Goal: Transaction & Acquisition: Purchase product/service

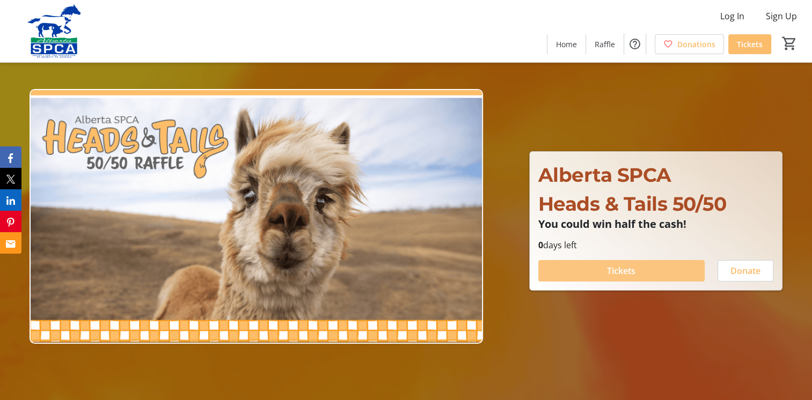
click at [610, 271] on span "Tickets" at bounding box center [621, 271] width 28 height 13
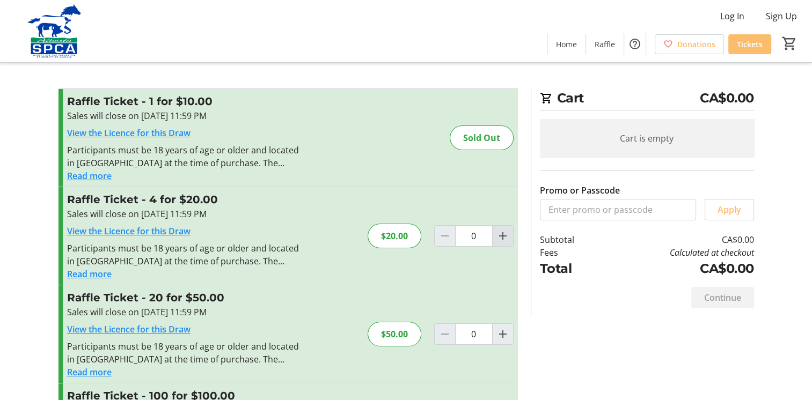
click at [501, 237] on mat-icon "Increment by one" at bounding box center [502, 236] width 13 height 13
type input "1"
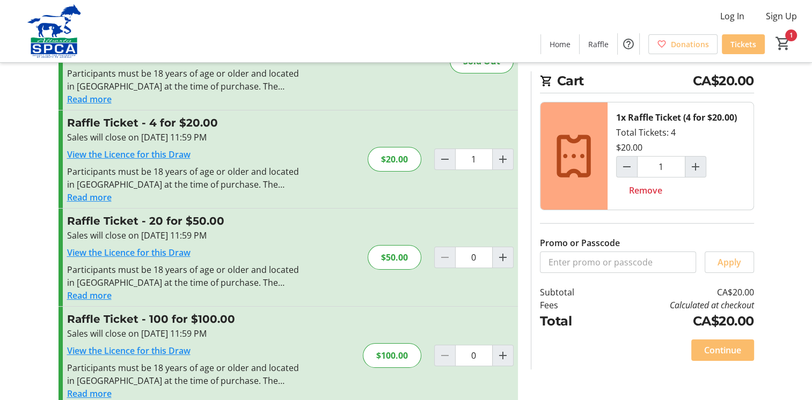
scroll to position [93, 0]
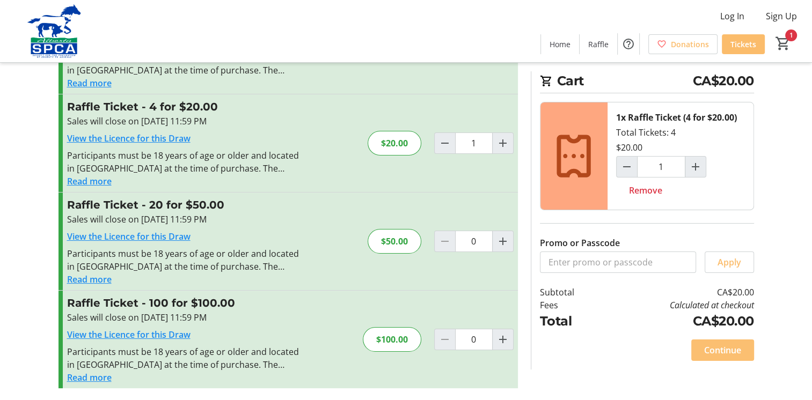
click at [736, 353] on span "Continue" at bounding box center [722, 350] width 37 height 13
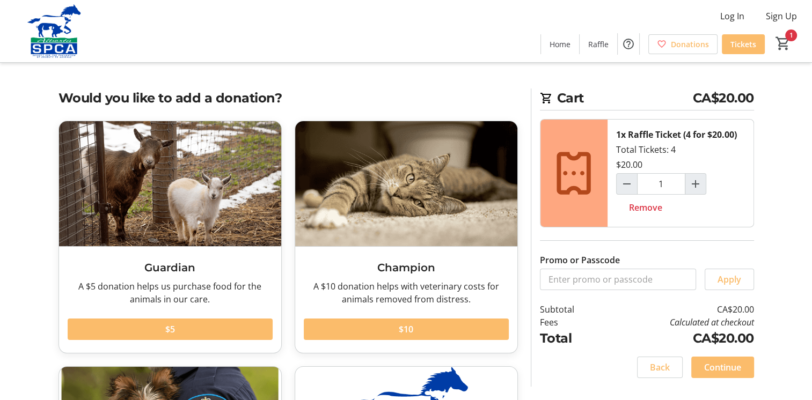
scroll to position [215, 0]
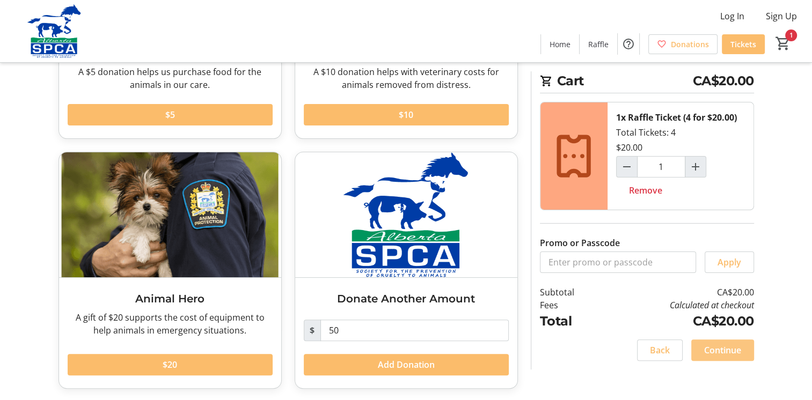
click at [729, 352] on span "Continue" at bounding box center [722, 350] width 37 height 13
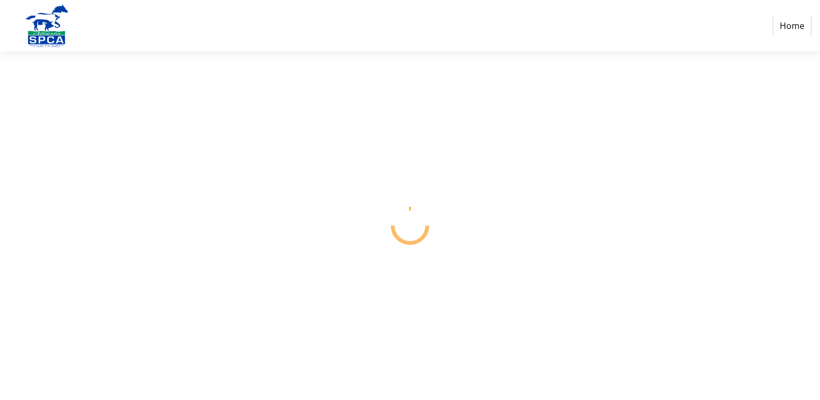
select select "CA"
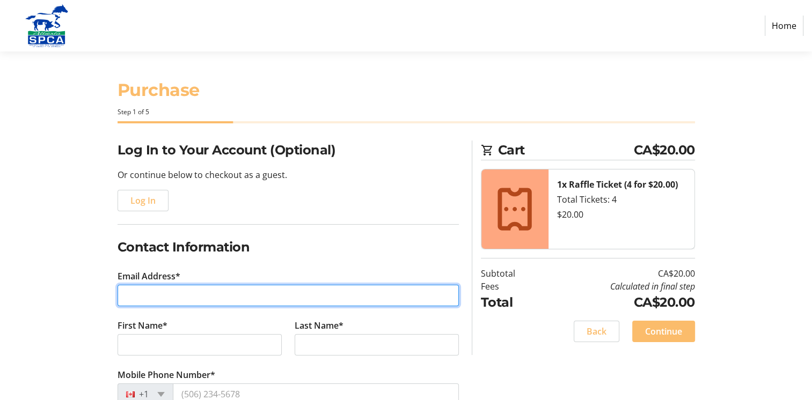
click at [150, 297] on input "Email Address*" at bounding box center [288, 295] width 341 height 21
type input "[EMAIL_ADDRESS][DOMAIN_NAME]"
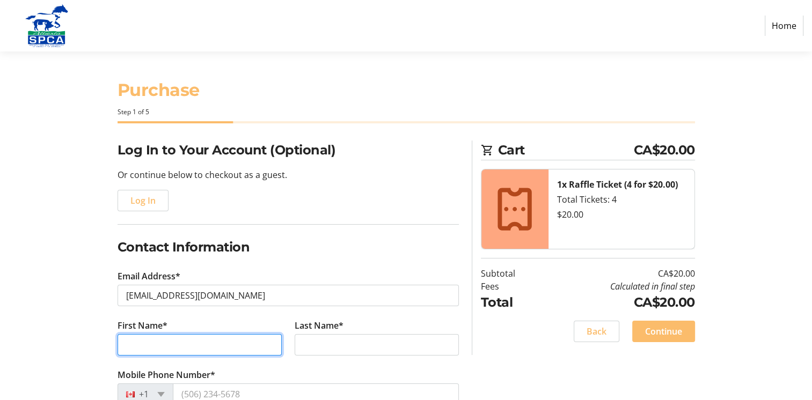
type input "Mark"
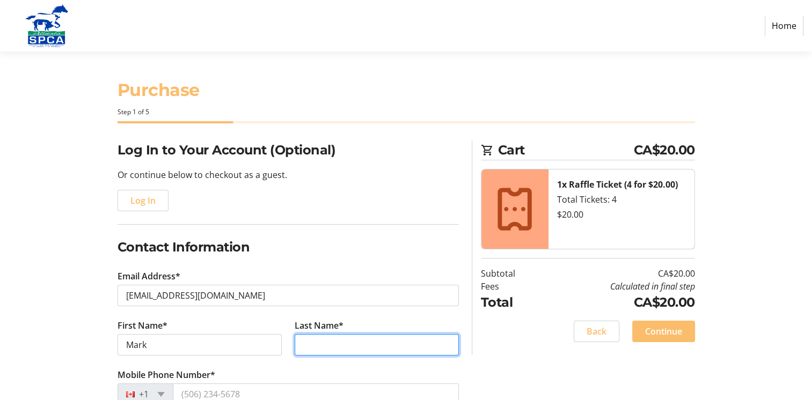
type input "[PERSON_NAME]"
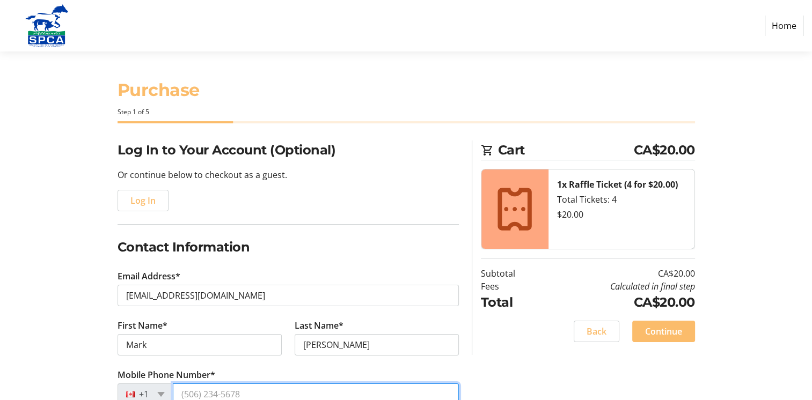
type input "[PHONE_NUMBER]"
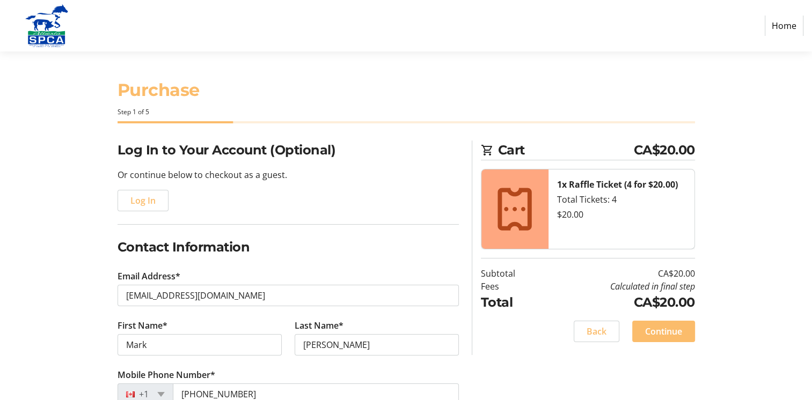
type input "[STREET_ADDRESS]"
type input "[GEOGRAPHIC_DATA]"
select select "AB"
type input "T0B-4J1"
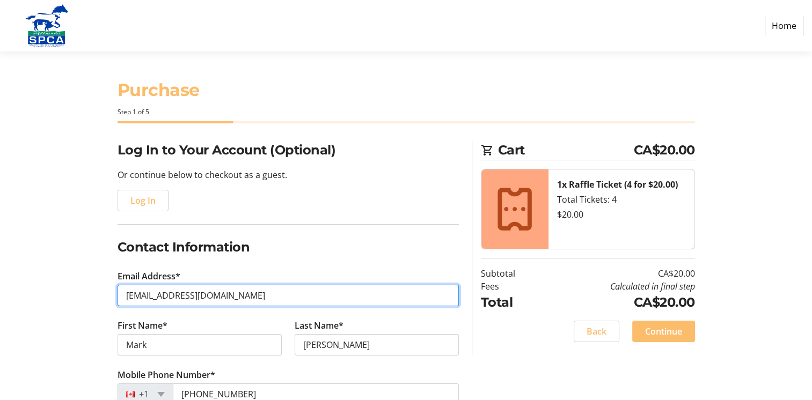
type input "[EMAIL_ADDRESS][PERSON_NAME][DOMAIN_NAME]"
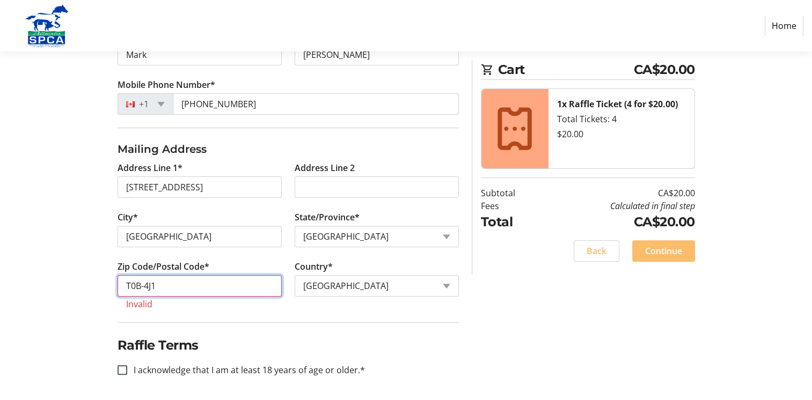
click at [146, 283] on input "T0B-4J1" at bounding box center [200, 285] width 164 height 21
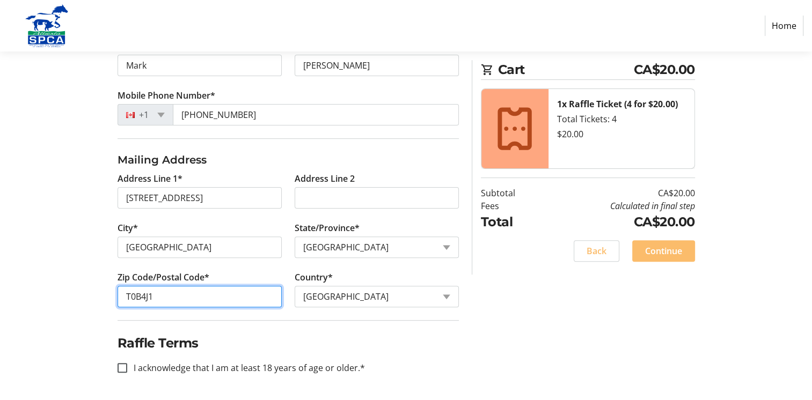
scroll to position [278, 0]
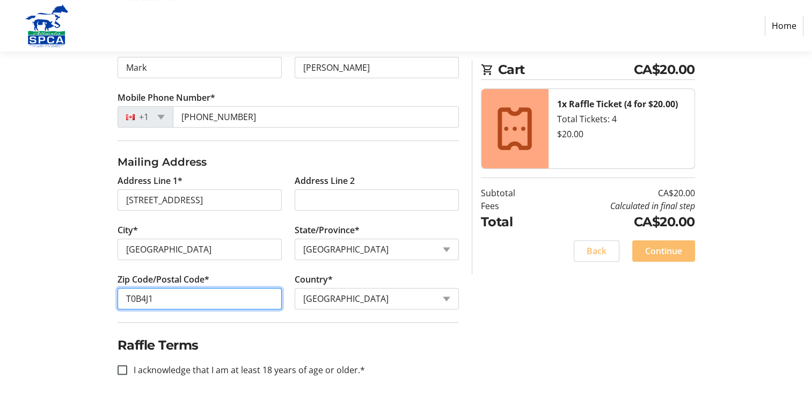
type input "T0B4J1"
click at [18, 254] on section "Purchase Step 1 of 5 Cart CA$20.00 1x Raffle Ticket (4 for $20.00) Total Ticket…" at bounding box center [406, 88] width 812 height 629
click at [120, 370] on input "I acknowledge that I am at least 18 years of age or older.*" at bounding box center [123, 371] width 10 height 10
checkbox input "true"
click at [679, 256] on span "Continue" at bounding box center [663, 251] width 37 height 13
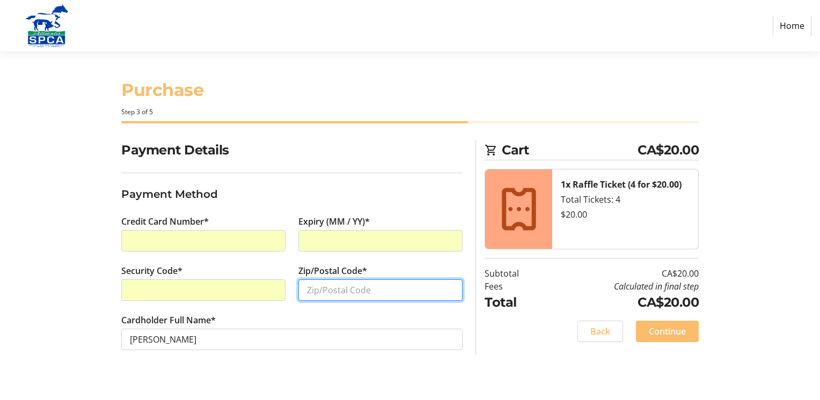
click at [328, 289] on input "Zip/Postal Code*" at bounding box center [380, 290] width 164 height 21
type input "T0B4J1"
click at [85, 199] on div "Payment Details Payment Method Credit Card Number* Expiry (MM / YY)* Security C…" at bounding box center [410, 259] width 709 height 236
click at [681, 332] on span "Continue" at bounding box center [667, 331] width 37 height 13
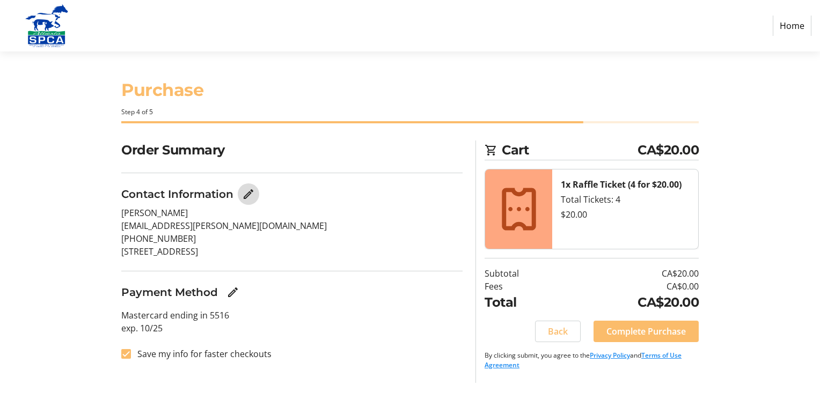
click at [246, 195] on mat-icon "Edit Contact Information" at bounding box center [248, 194] width 13 height 13
select select "AB"
select select "CA"
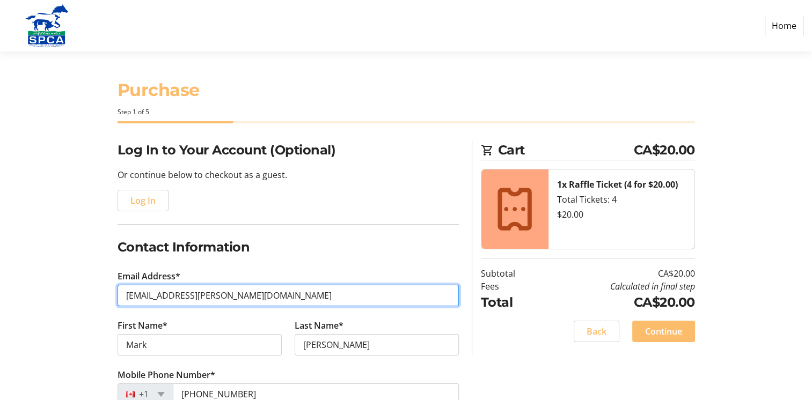
click at [289, 295] on input "[EMAIL_ADDRESS][PERSON_NAME][DOMAIN_NAME]" at bounding box center [288, 295] width 341 height 21
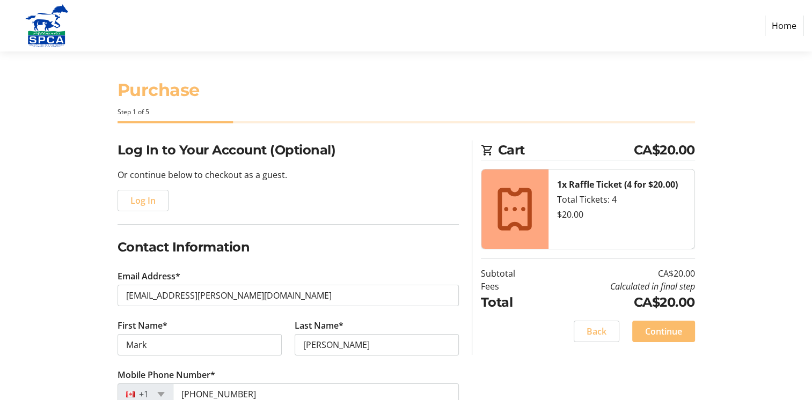
click at [361, 235] on form "Log In to Your Account (Optional) Or continue below to checkout as a guest. Log…" at bounding box center [288, 404] width 341 height 527
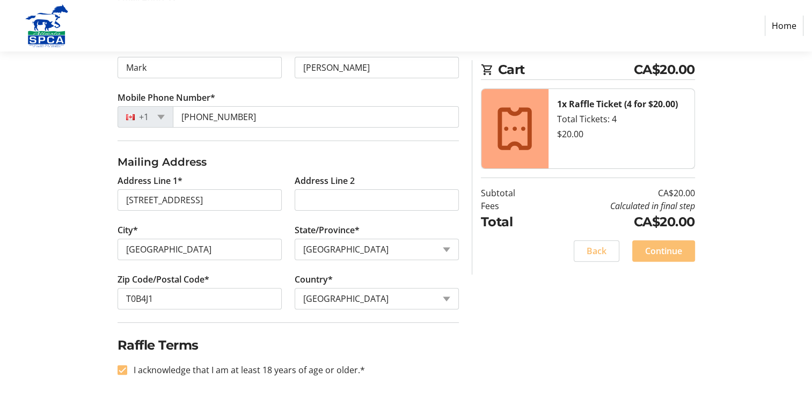
click at [687, 253] on span at bounding box center [663, 251] width 63 height 26
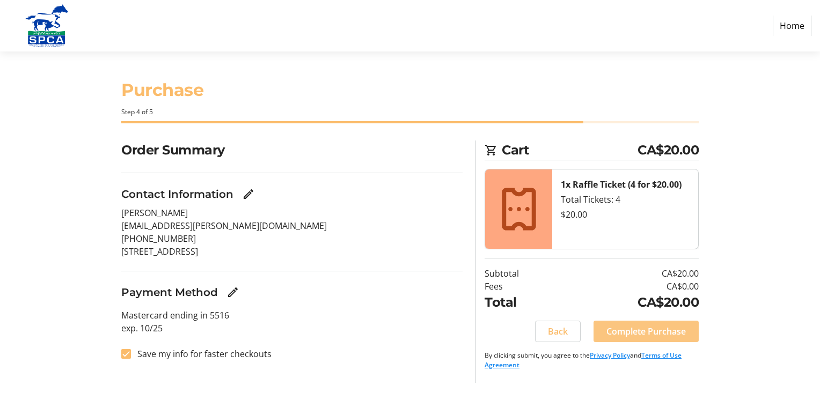
click at [626, 334] on span "Complete Purchase" at bounding box center [646, 331] width 79 height 13
